Goal: Transaction & Acquisition: Purchase product/service

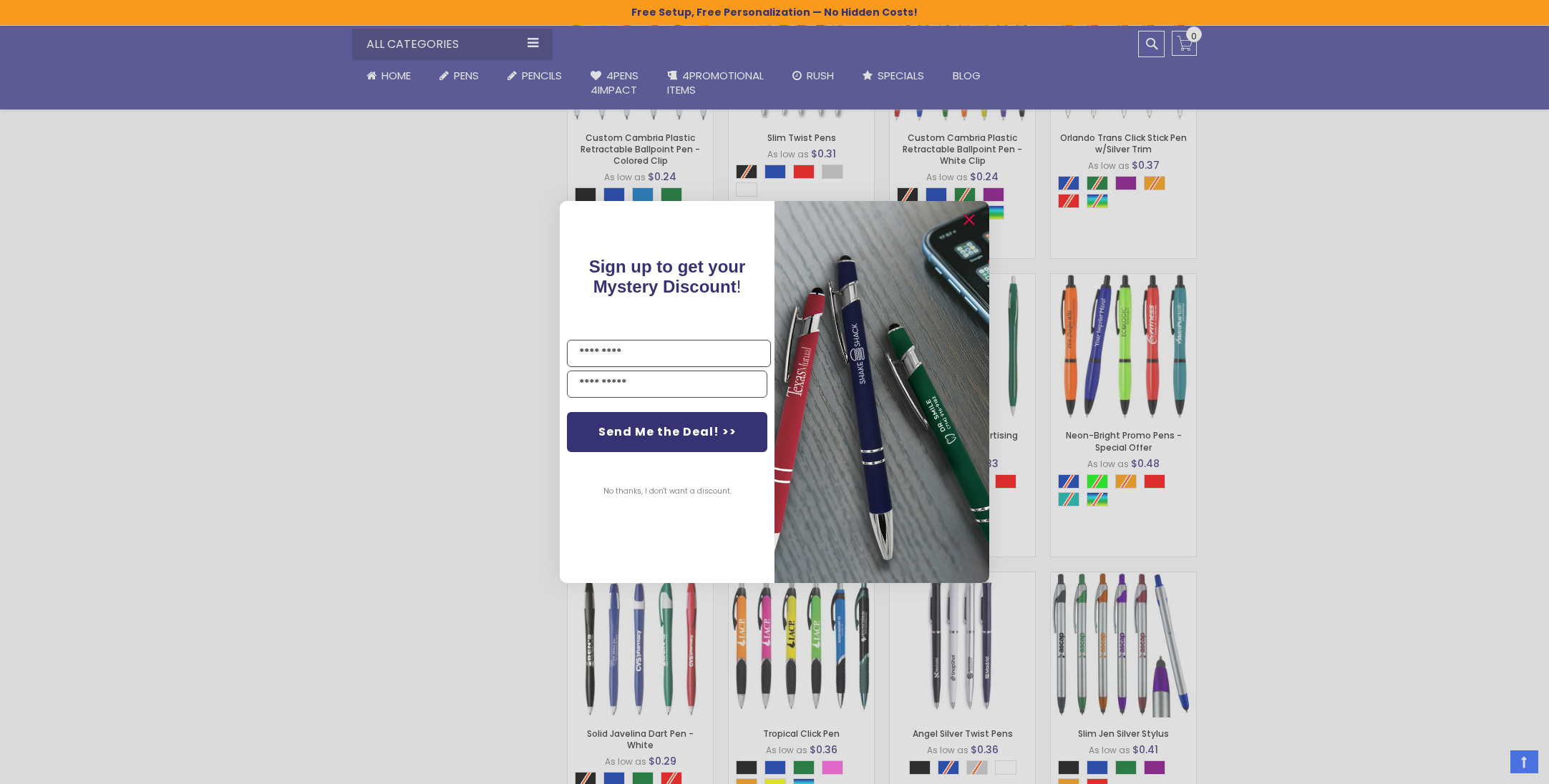
scroll to position [1442, 0]
click at [1281, 469] on div "Close dialog Sign up to get your Mystery Discount ! Name Send Me the Deal! >> N…" at bounding box center [774, 392] width 1549 height 784
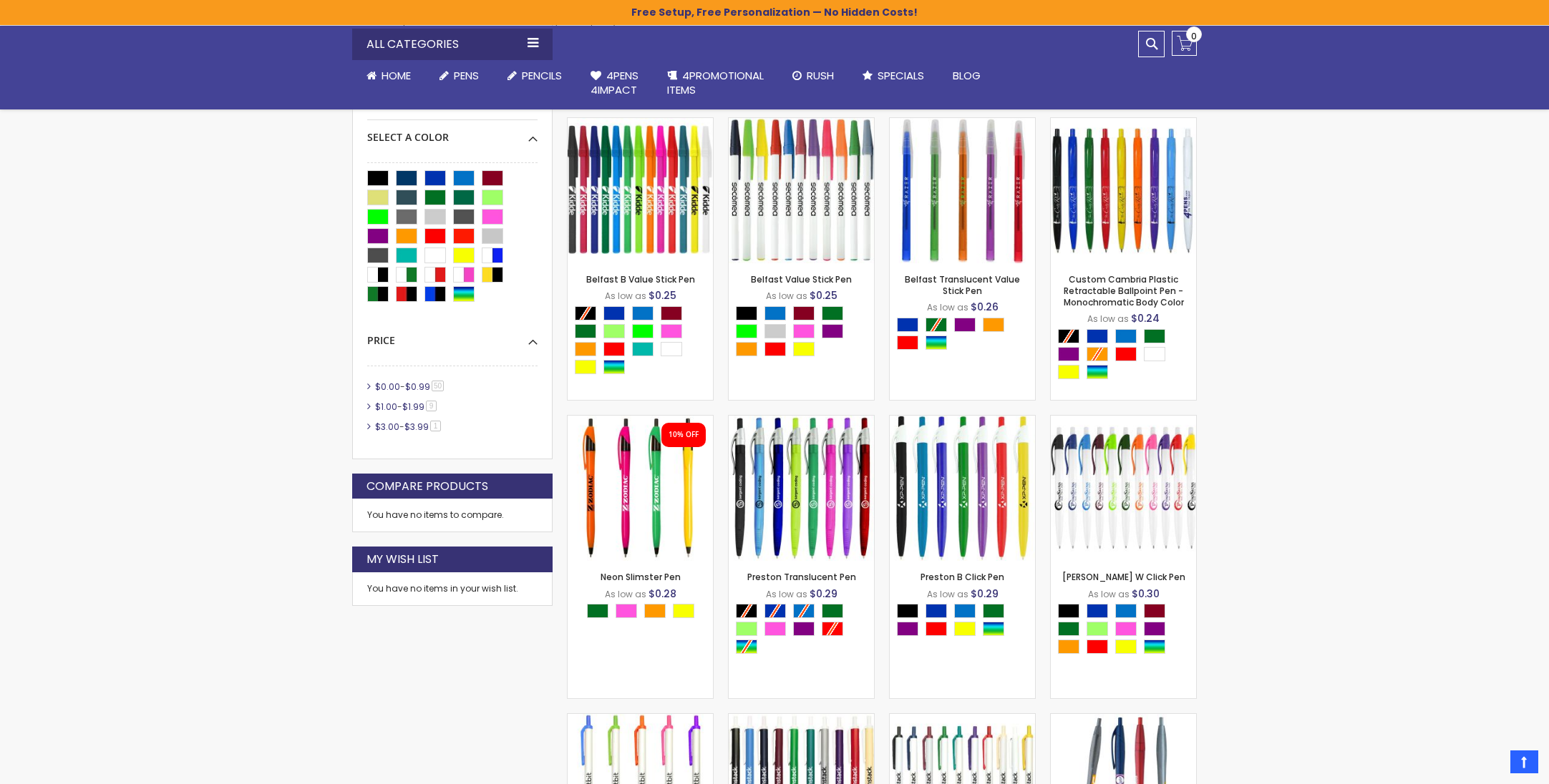
scroll to position [0, 0]
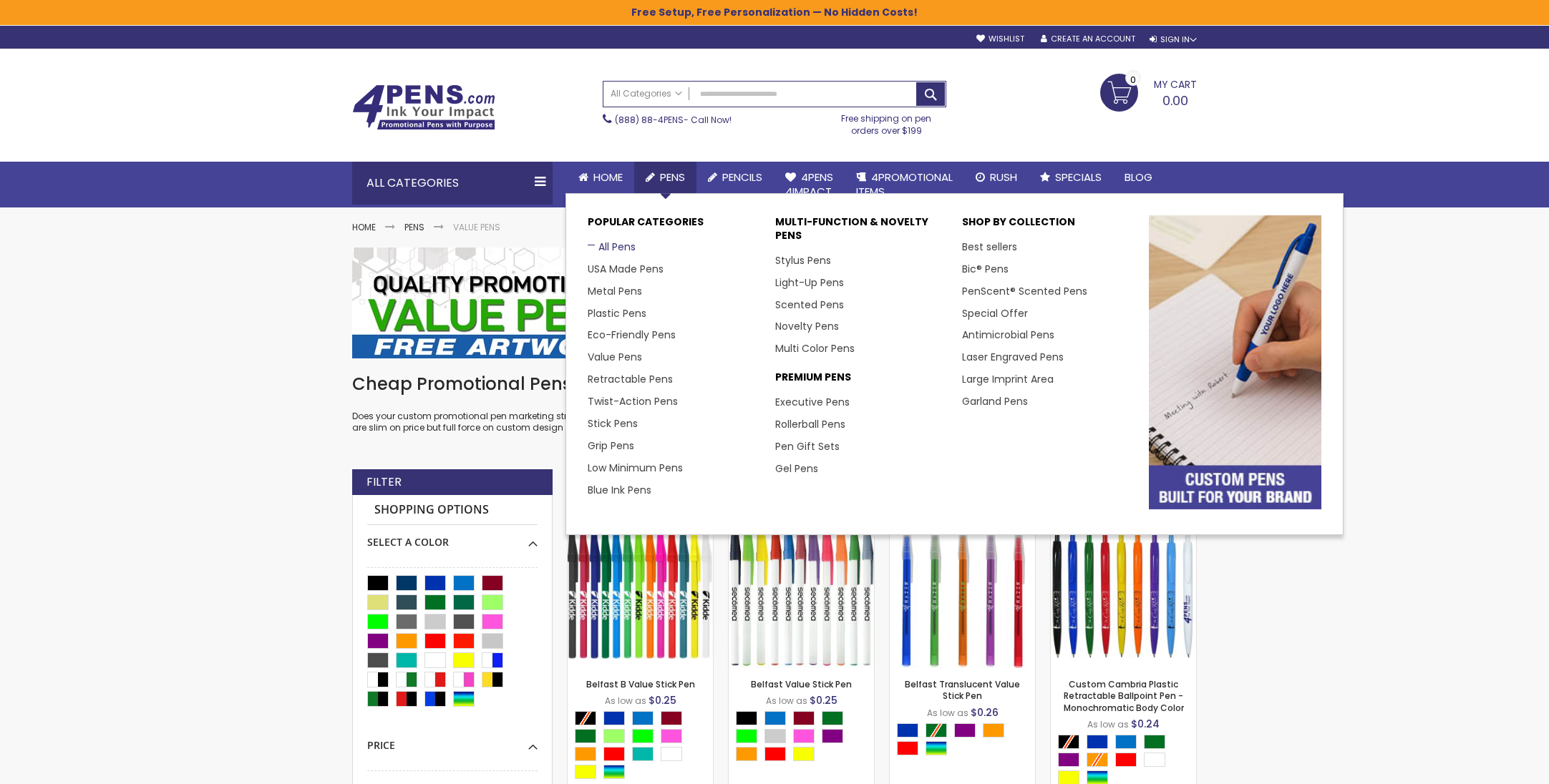
click at [618, 244] on link "All Pens" at bounding box center [611, 247] width 48 height 14
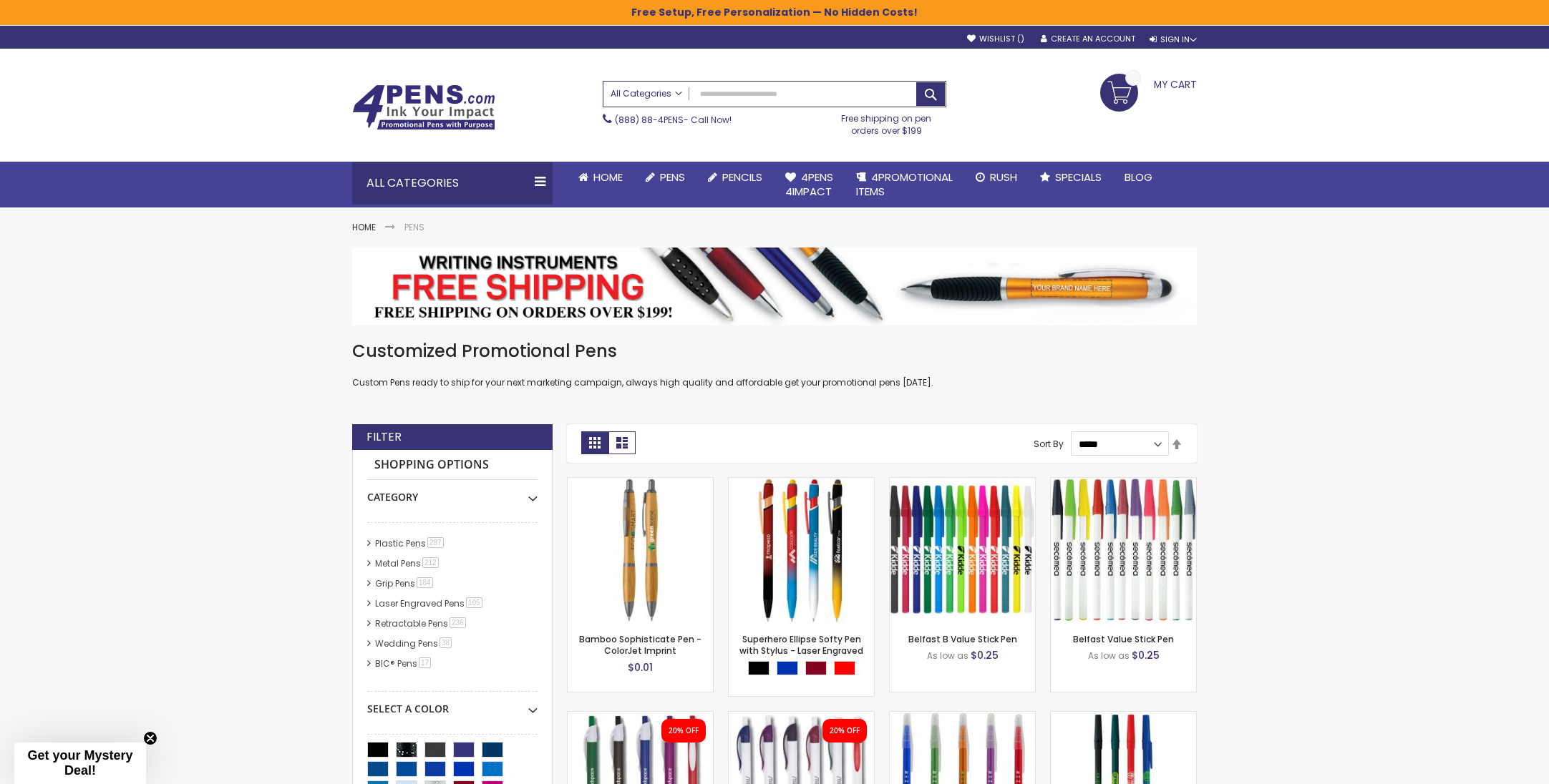
click at [689, 93] on link "All Categories" at bounding box center [645, 93] width 85 height 24
click at [701, 96] on input "Search" at bounding box center [774, 93] width 342 height 25
type input "**********"
click at [916, 82] on button "Search" at bounding box center [931, 94] width 29 height 24
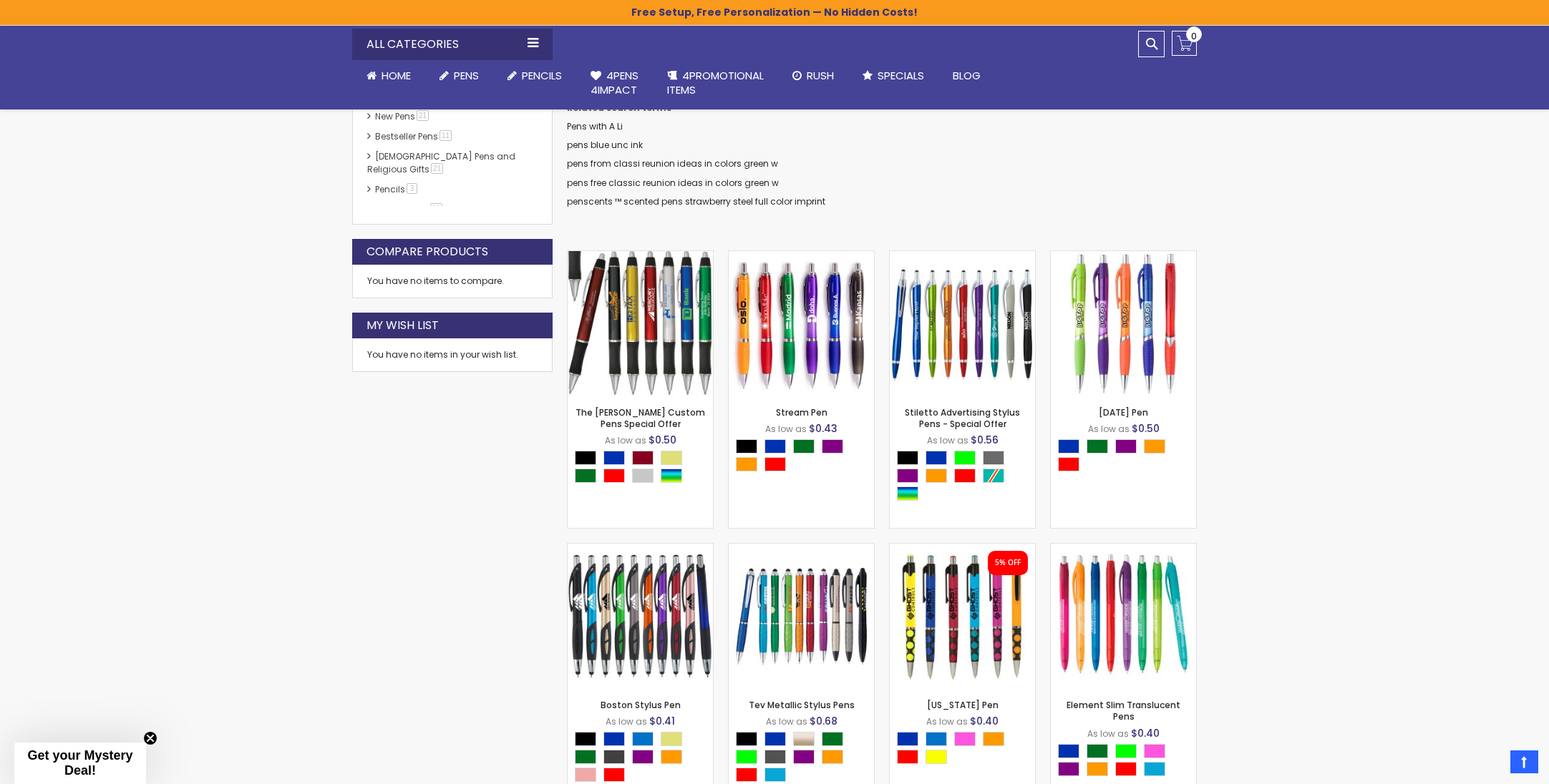
scroll to position [329, 0]
